Goal: Task Accomplishment & Management: Complete application form

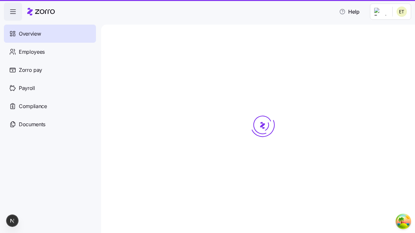
click at [31, 52] on span "Employees" at bounding box center [32, 52] width 26 height 8
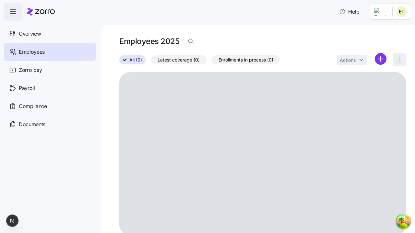
click at [380, 59] on html "Help Overview Employees Zorro pay Payroll Compliance Documents Employees 2025 A…" at bounding box center [207, 114] width 415 height 229
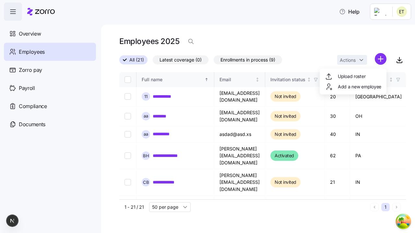
click at [352, 87] on span "Add a new employee" at bounding box center [359, 87] width 43 height 6
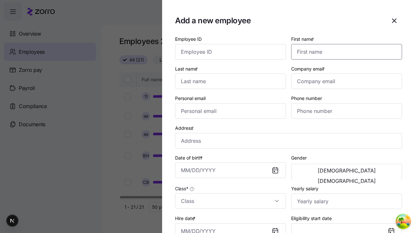
click at [344, 44] on input "First name *" at bounding box center [346, 52] width 111 height 16
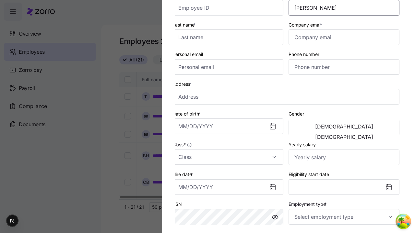
type input "Reed"
click at [230, 37] on input "Last name *" at bounding box center [227, 37] width 111 height 16
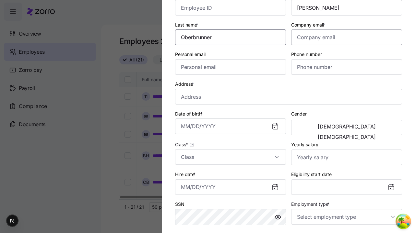
type input "Oberbrunner"
click at [346, 37] on input "Company email *" at bounding box center [346, 37] width 111 height 16
type input "dariana76@gmail.com"
click at [230, 67] on input "Personal email" at bounding box center [230, 67] width 111 height 16
type input "dariana76@gmail.com"
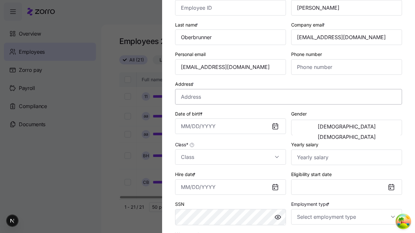
click at [288, 97] on input "Address *" at bounding box center [288, 97] width 227 height 16
type input "5th Ave, New York, NY, USA"
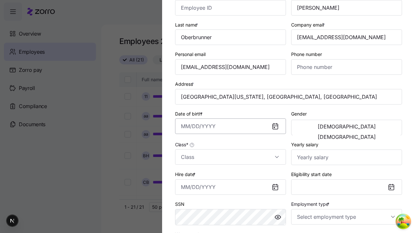
click at [230, 126] on input "Date of birth *" at bounding box center [230, 127] width 111 height 16
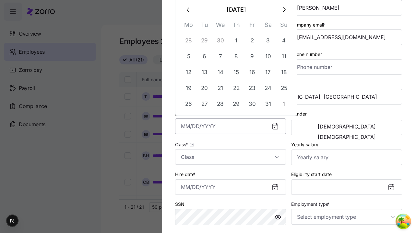
click at [204, 56] on button "6" at bounding box center [205, 57] width 16 height 16
type input "December 6, 1994"
click at [319, 128] on span "Male" at bounding box center [346, 126] width 58 height 5
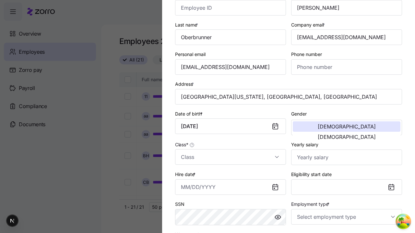
click at [230, 157] on input "Class *" at bounding box center [230, 157] width 111 height 16
click at [0, 0] on div "class1" at bounding box center [0, 0] width 0 height 0
type input "class1"
click at [230, 187] on input "Hire date *" at bounding box center [230, 187] width 111 height 16
click at [252, 133] on button "19" at bounding box center [252, 133] width 16 height 16
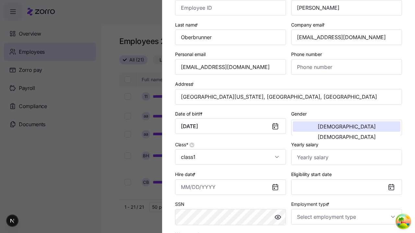
type input "September 19, 2025"
click at [346, 217] on input "Employment type *" at bounding box center [346, 217] width 111 height 16
click at [346, 183] on div "Full Time" at bounding box center [346, 184] width 106 height 14
type input "Full Time"
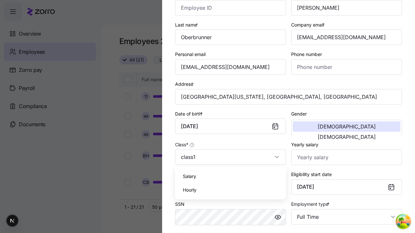
scroll to position [132, 0]
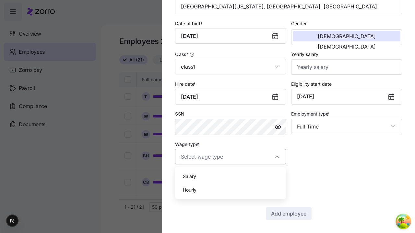
click at [230, 177] on div "Salary" at bounding box center [231, 177] width 106 height 14
type input "Salary"
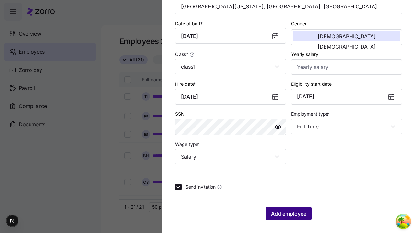
click at [288, 214] on span "Add employee" at bounding box center [288, 214] width 35 height 8
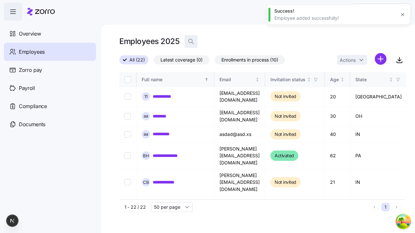
click at [190, 41] on icon "button" at bounding box center [191, 41] width 6 height 6
type input "dariana76@gmail.com"
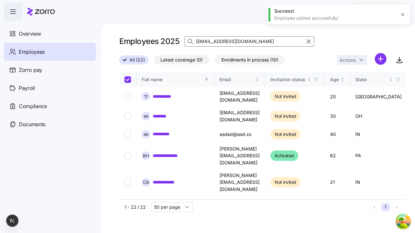
checkbox input "true"
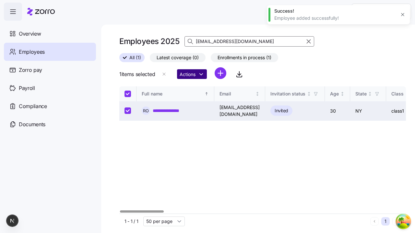
click at [193, 74] on html "**********" at bounding box center [207, 114] width 415 height 229
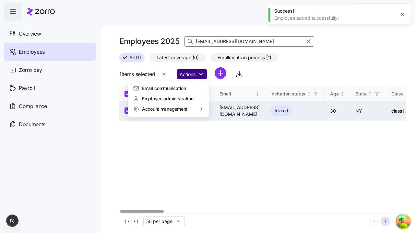
click at [165, 109] on span "Account management" at bounding box center [164, 109] width 45 height 6
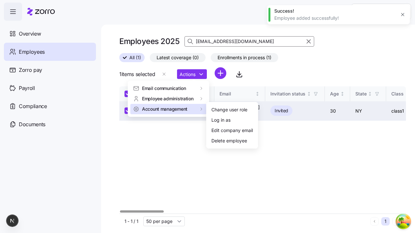
click at [229, 110] on div "Change user role" at bounding box center [229, 109] width 36 height 7
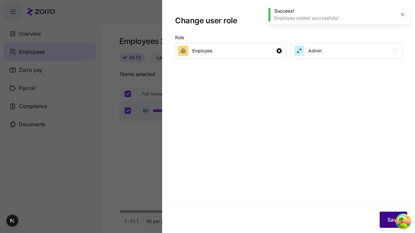
click at [346, 51] on div "Admin" at bounding box center [346, 51] width 104 height 10
click at [393, 220] on span "Save" at bounding box center [393, 220] width 12 height 8
